Goal: Task Accomplishment & Management: Use online tool/utility

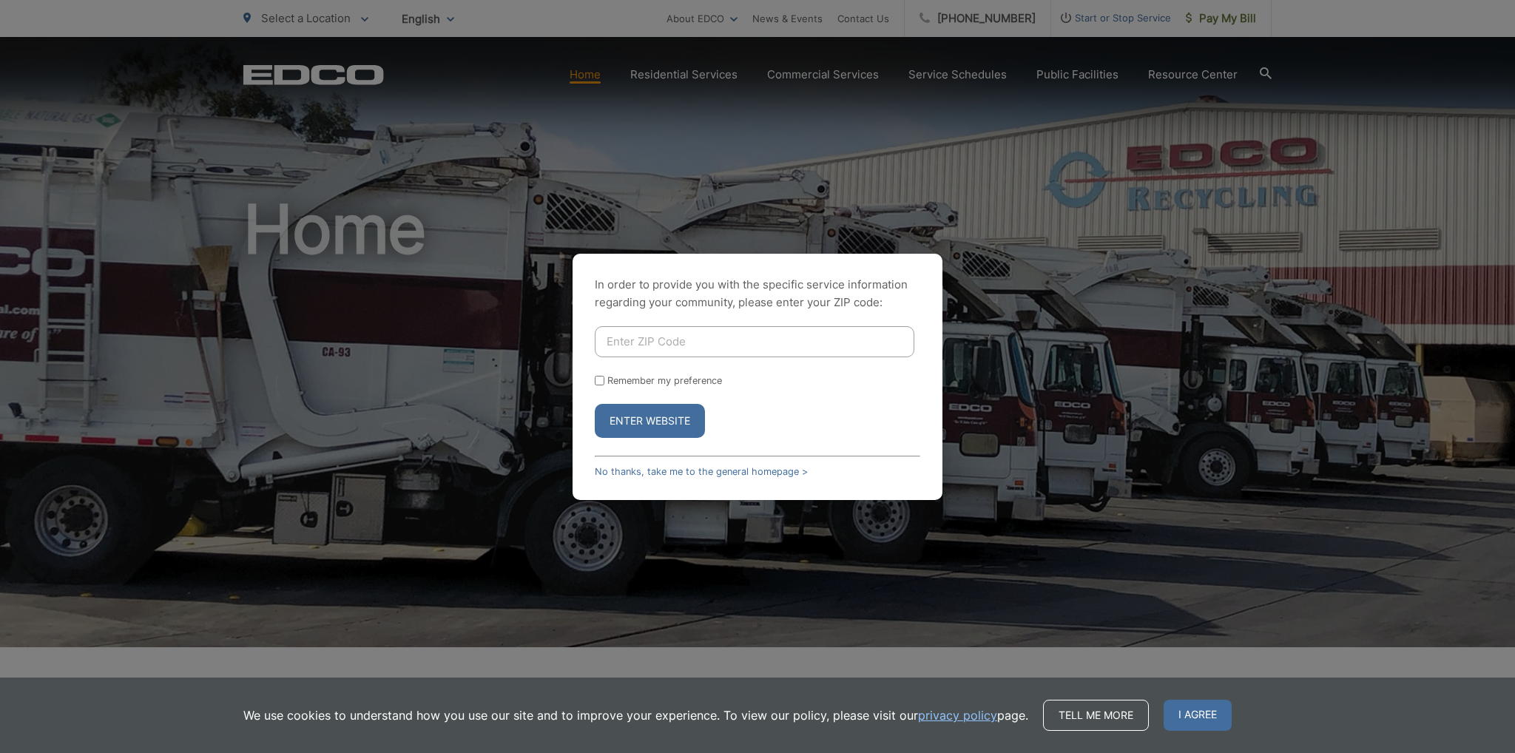
click at [683, 346] on input "Enter ZIP Code" at bounding box center [755, 341] width 320 height 31
type input "92007"
click at [601, 382] on input "Remember my preference" at bounding box center [600, 381] width 10 height 10
checkbox input "true"
click at [649, 427] on button "Enter Website" at bounding box center [650, 421] width 110 height 34
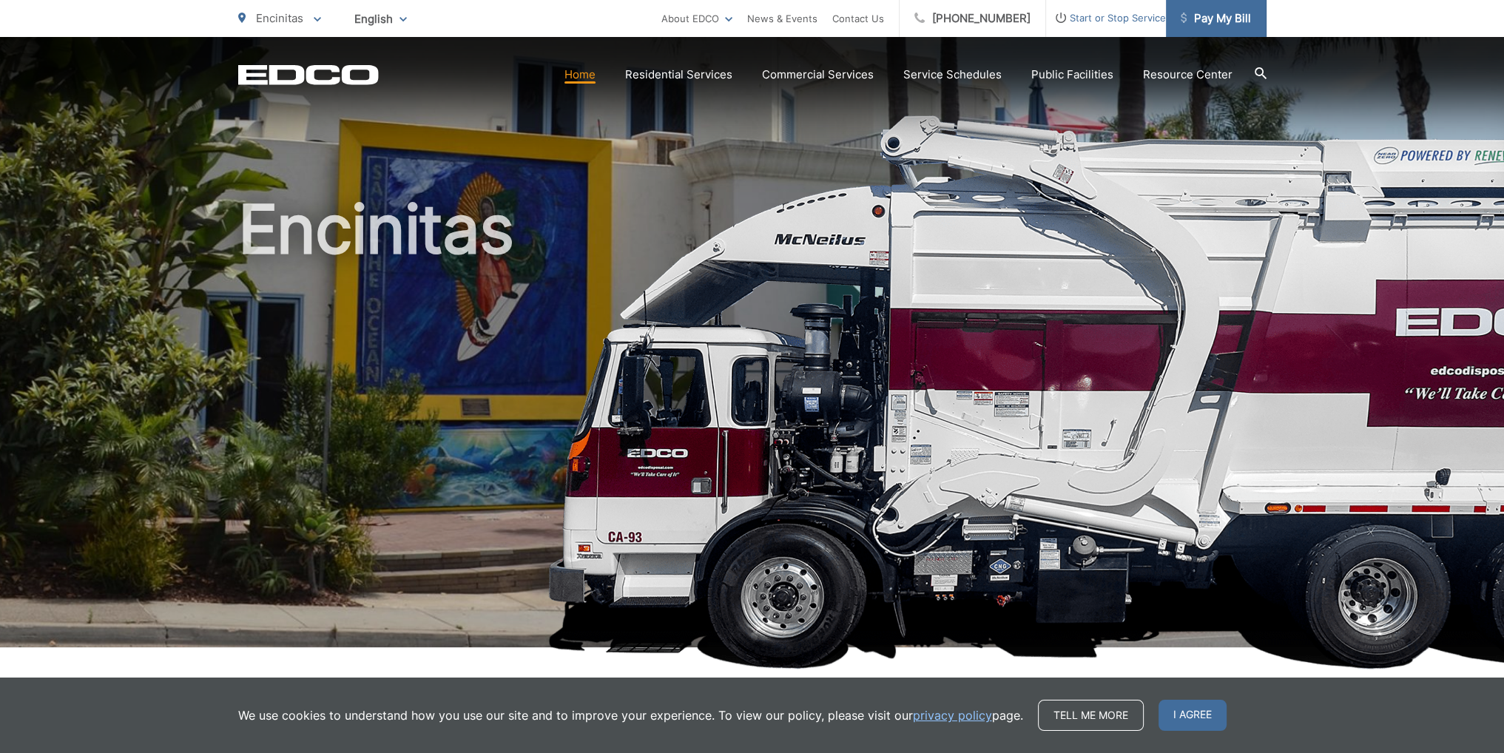
click at [1221, 22] on span "Pay My Bill" at bounding box center [1216, 19] width 70 height 18
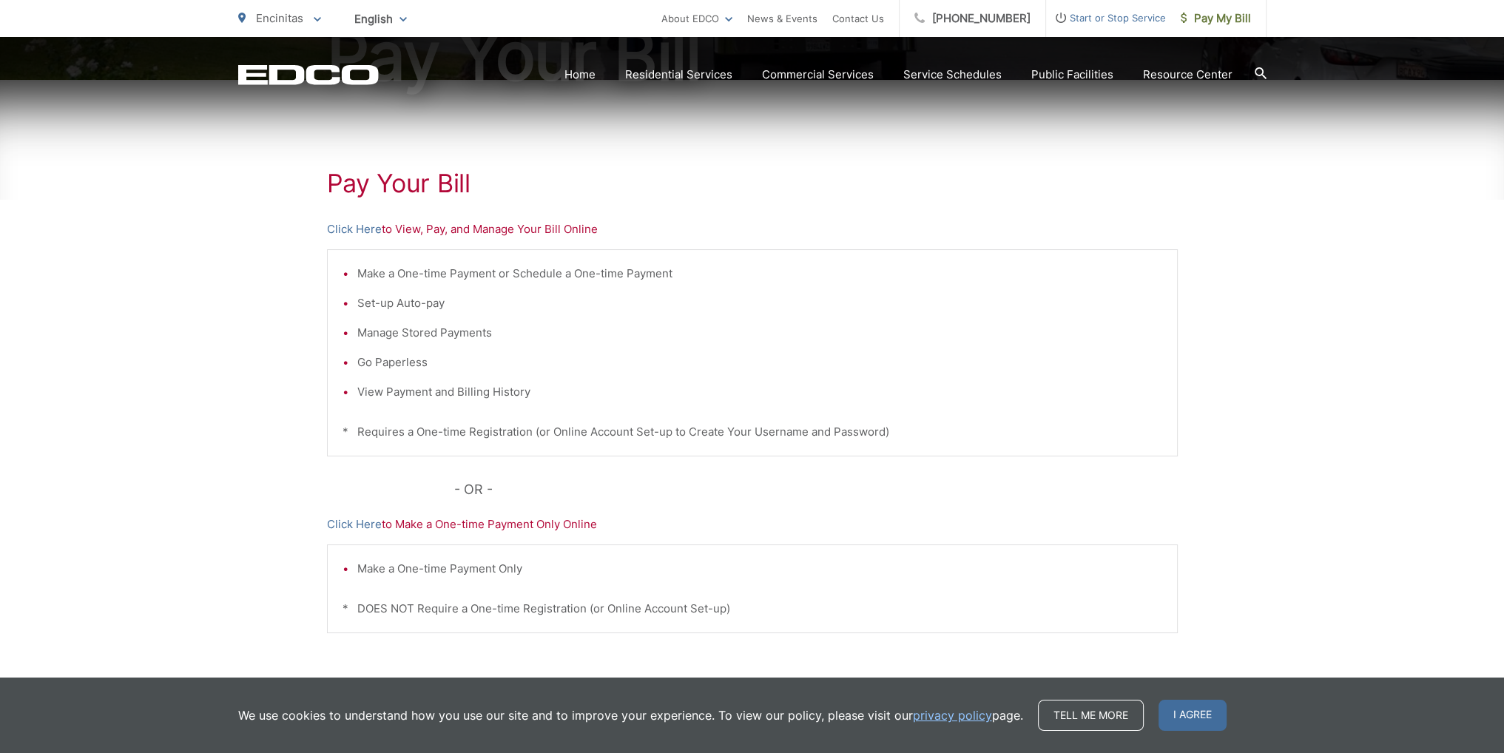
scroll to position [222, 0]
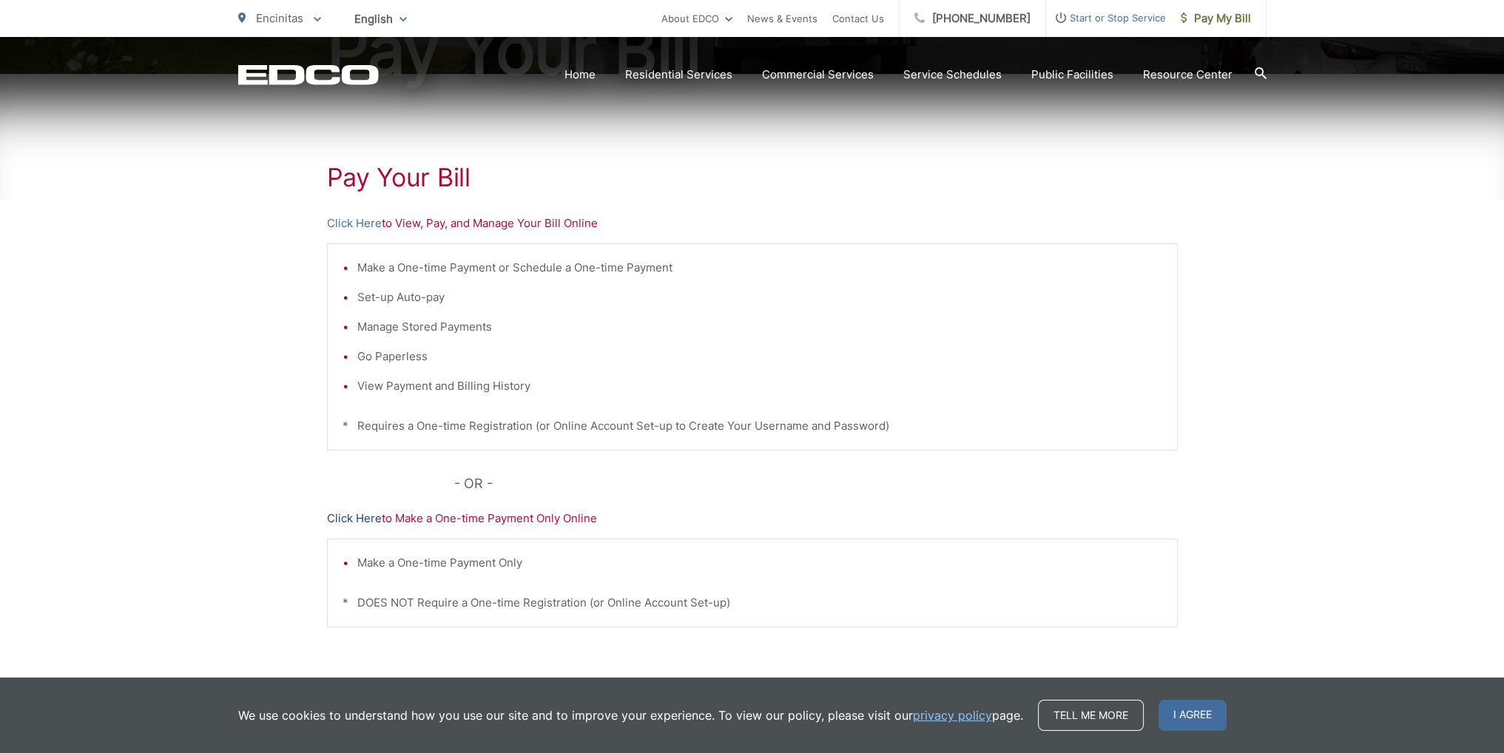
click at [352, 516] on link "Click Here" at bounding box center [354, 519] width 55 height 18
